Goal: Register for event/course

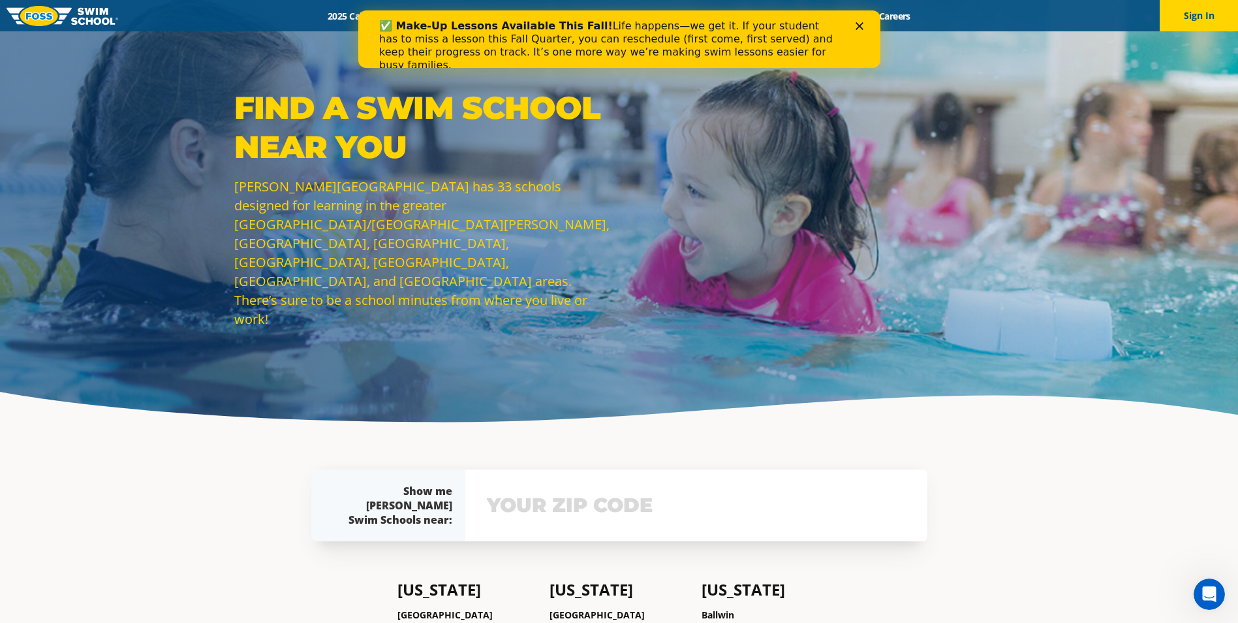
click at [860, 26] on icon "Close" at bounding box center [859, 26] width 8 height 8
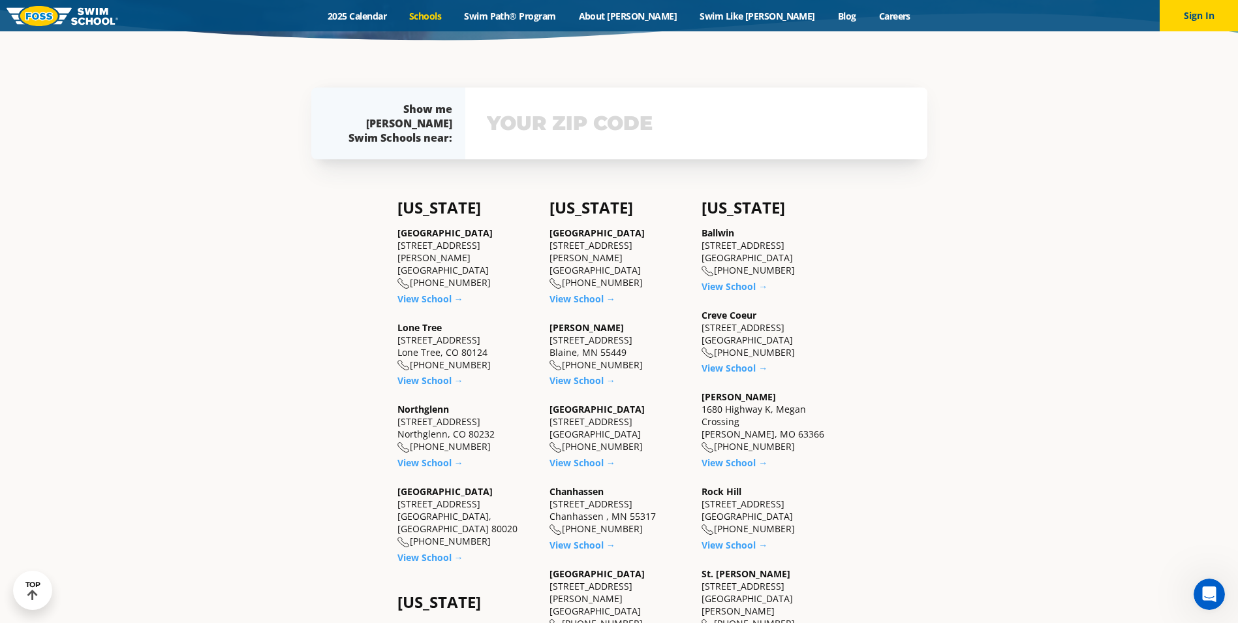
scroll to position [457, 0]
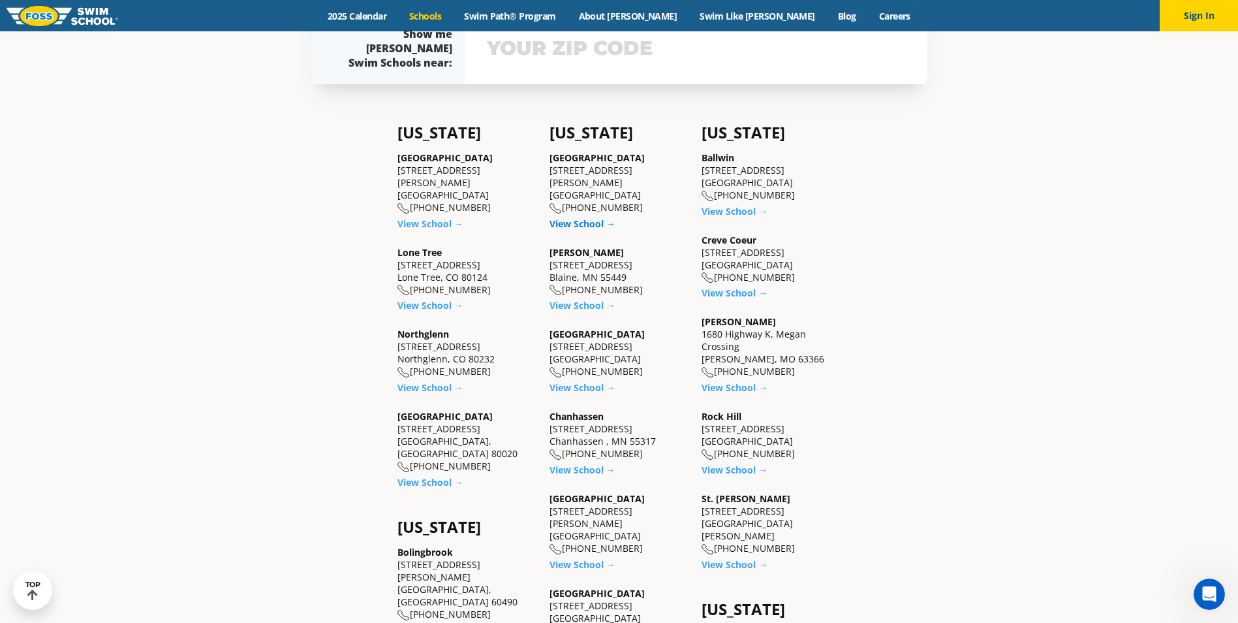
click at [578, 217] on link "View School →" at bounding box center [583, 223] width 66 height 12
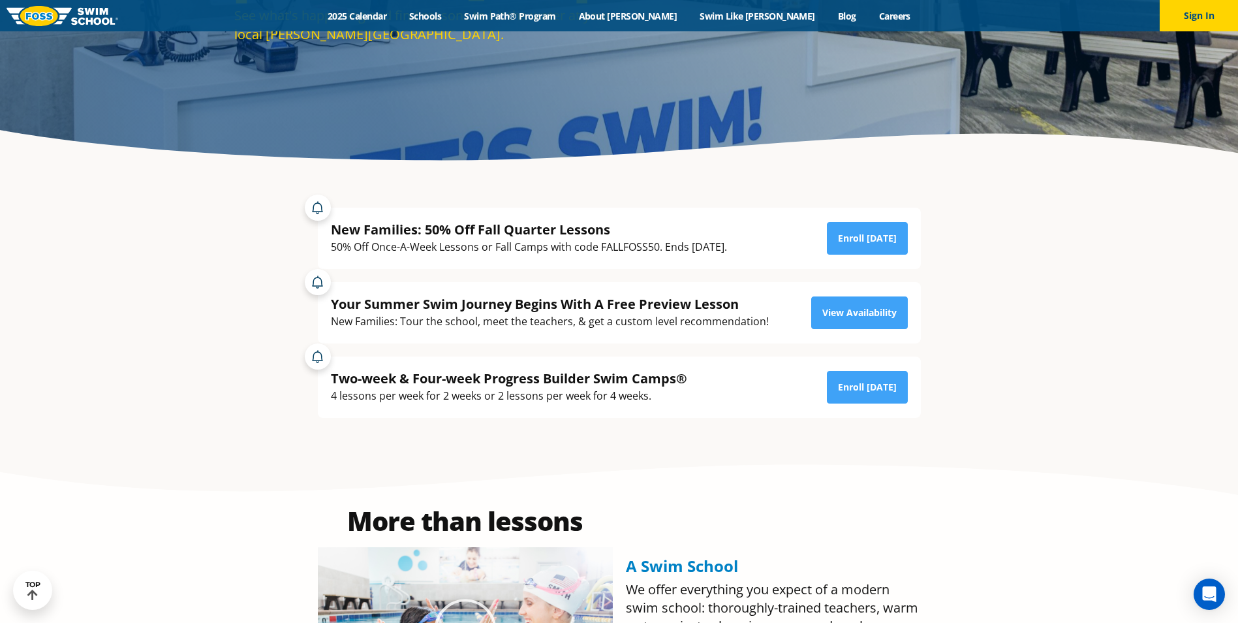
scroll to position [261, 0]
click at [853, 249] on link "Enroll [DATE]" at bounding box center [867, 239] width 81 height 33
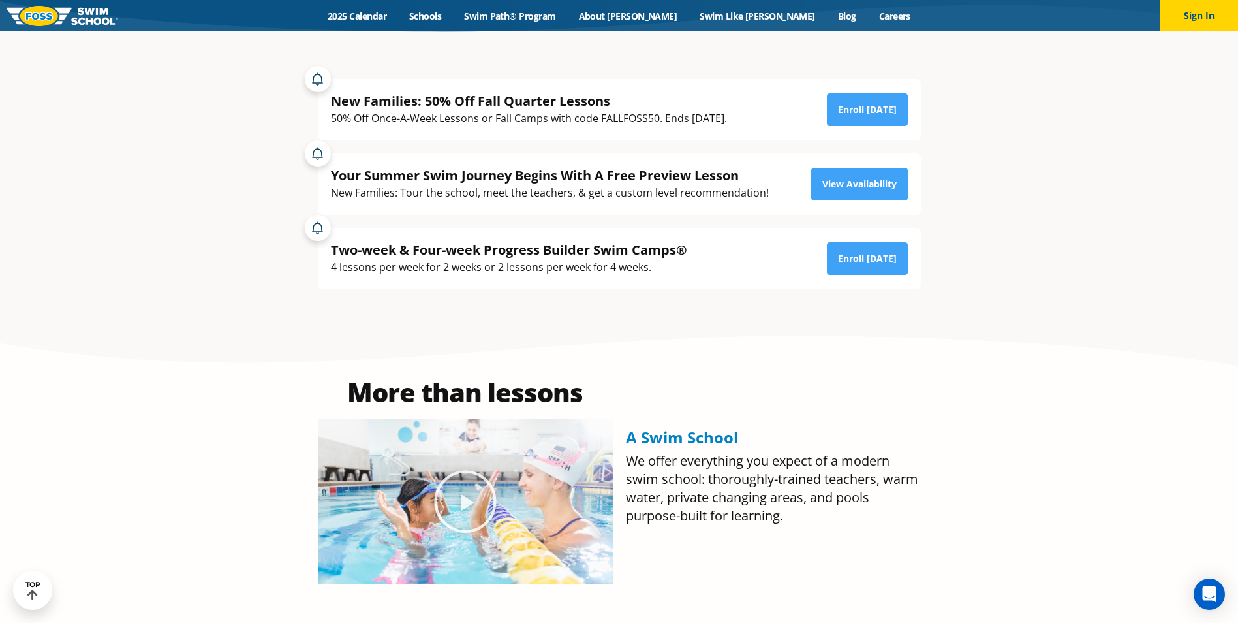
scroll to position [392, 0]
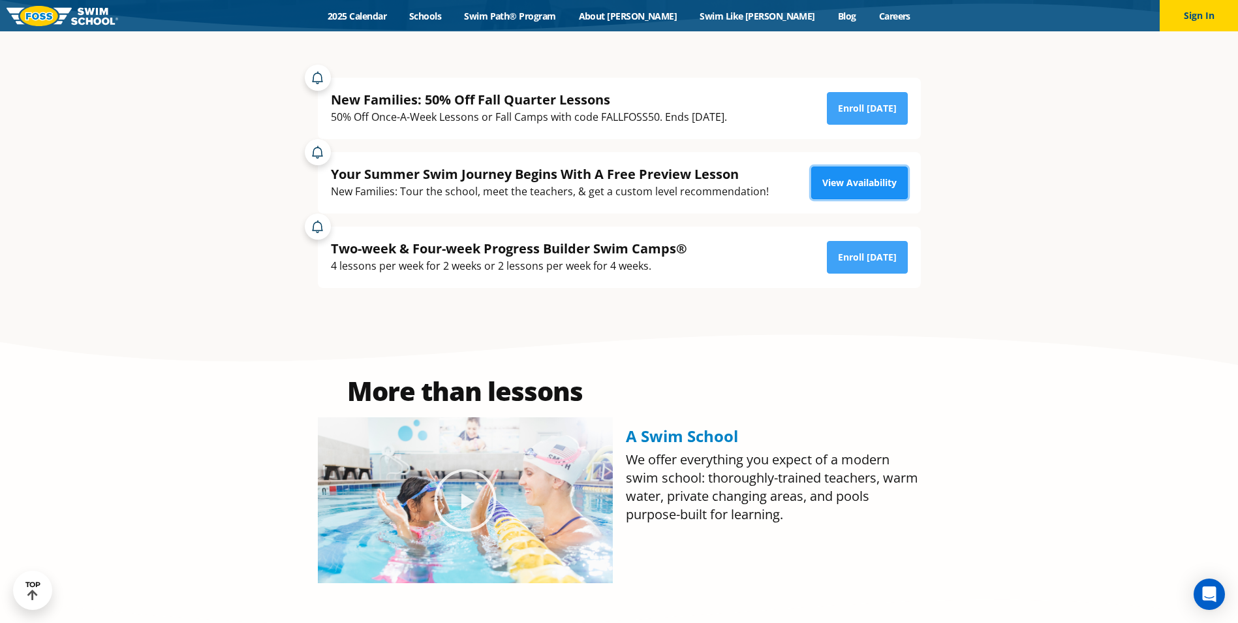
click at [823, 181] on link "View Availability" at bounding box center [859, 182] width 97 height 33
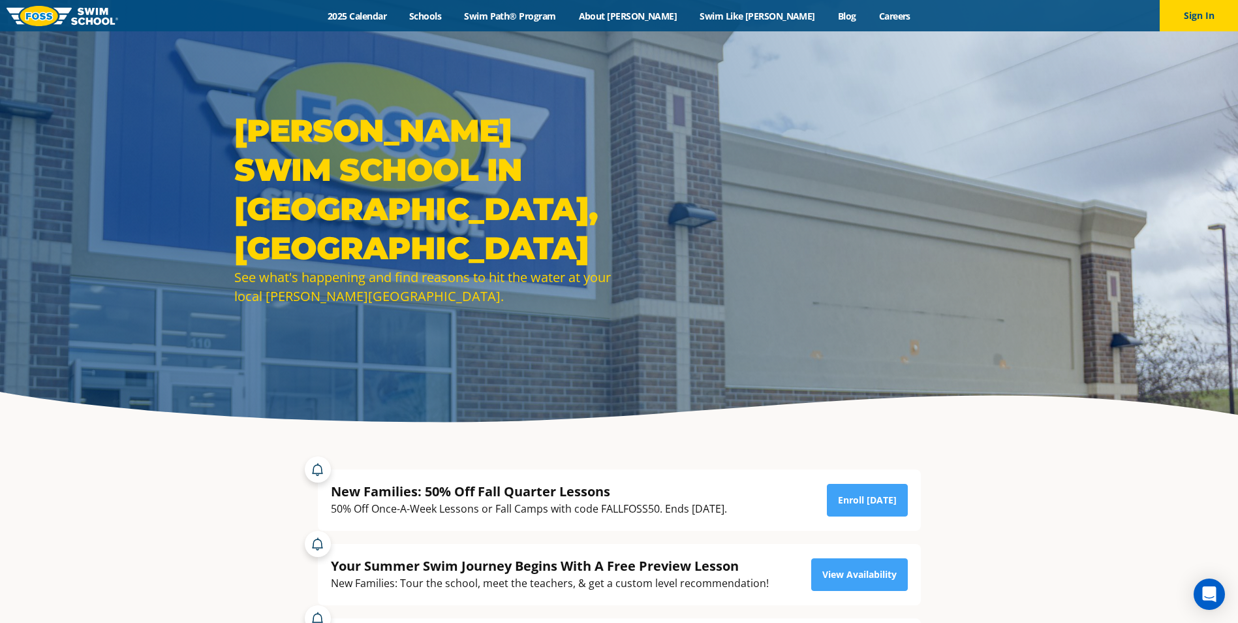
drag, startPoint x: 157, startPoint y: 140, endPoint x: 228, endPoint y: 207, distance: 97.0
click at [211, 197] on div "[PERSON_NAME] Swim School in [GEOGRAPHIC_DATA], [GEOGRAPHIC_DATA] See what's ha…" at bounding box center [619, 218] width 1238 height 436
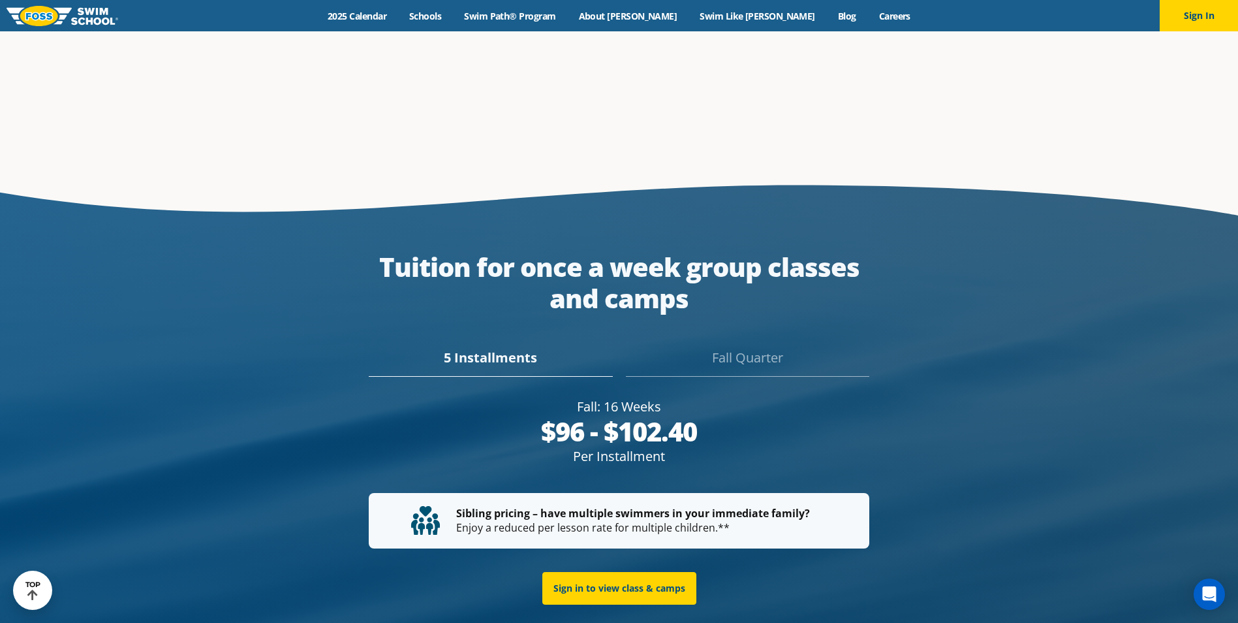
scroll to position [2499, 0]
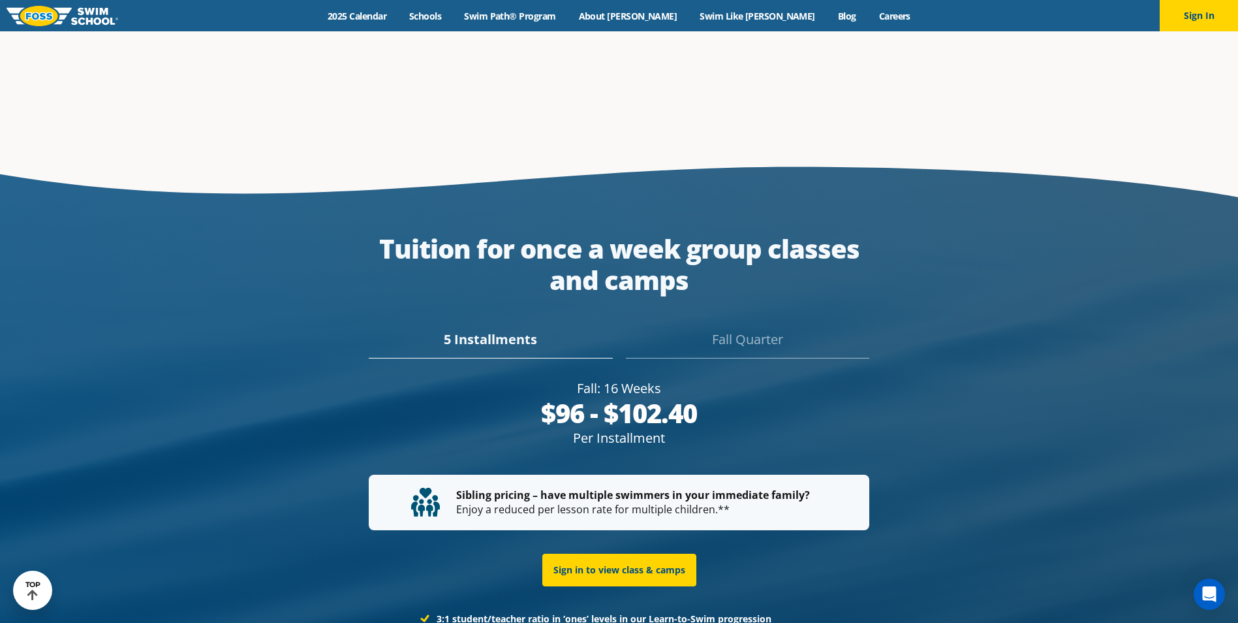
click at [749, 330] on div "Fall Quarter" at bounding box center [747, 344] width 243 height 29
